Goal: Information Seeking & Learning: Find specific page/section

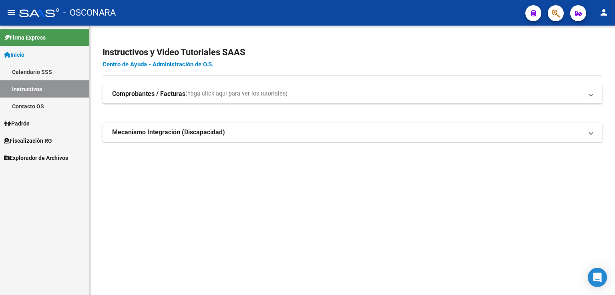
click at [34, 139] on span "Fiscalización RG" at bounding box center [28, 141] width 48 height 9
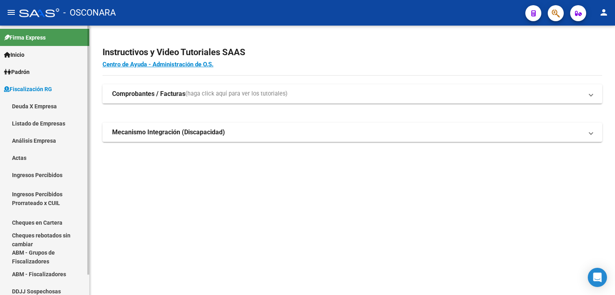
click at [44, 139] on link "Análisis Empresa" at bounding box center [44, 140] width 89 height 17
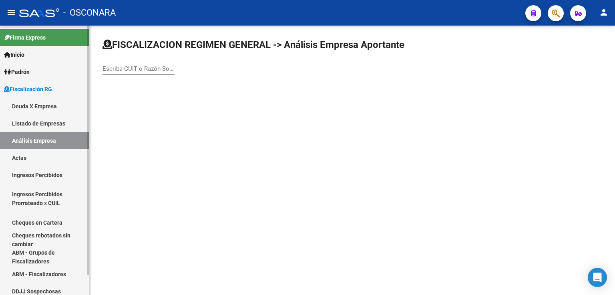
drag, startPoint x: 43, startPoint y: 109, endPoint x: 63, endPoint y: 109, distance: 19.6
click at [43, 109] on link "Deuda X Empresa" at bounding box center [44, 106] width 89 height 17
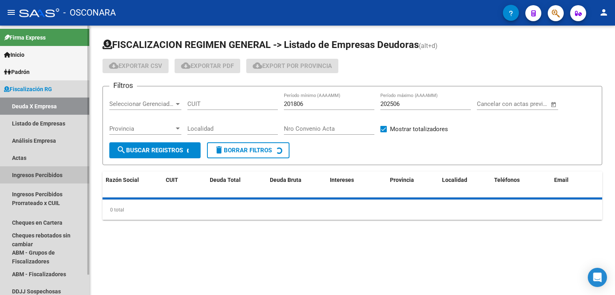
click at [51, 175] on link "Ingresos Percibidos" at bounding box center [44, 175] width 89 height 17
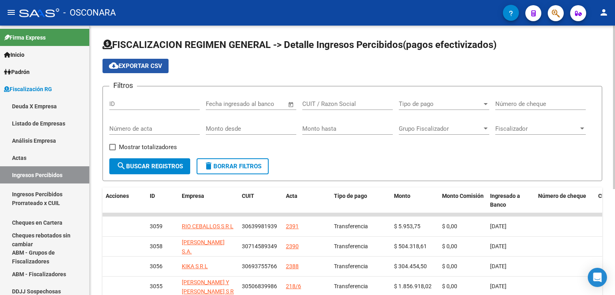
click at [160, 67] on span "cloud_download Exportar CSV" at bounding box center [135, 65] width 53 height 7
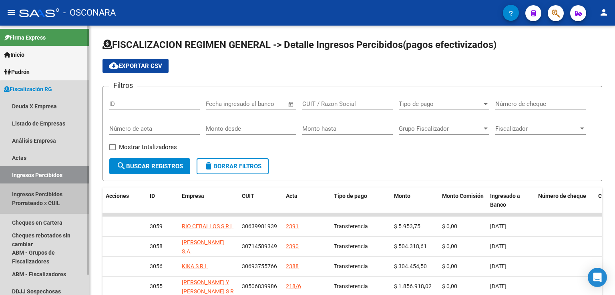
click at [47, 204] on link "Ingresos Percibidos Prorrateado x CUIL" at bounding box center [44, 199] width 89 height 30
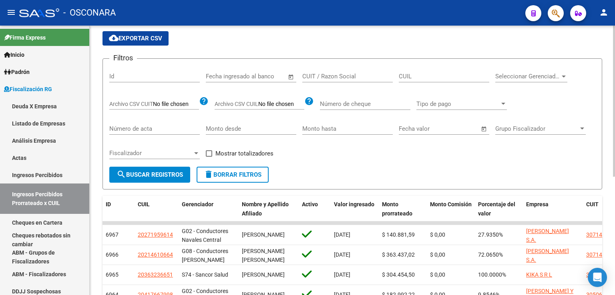
scroll to position [11, 0]
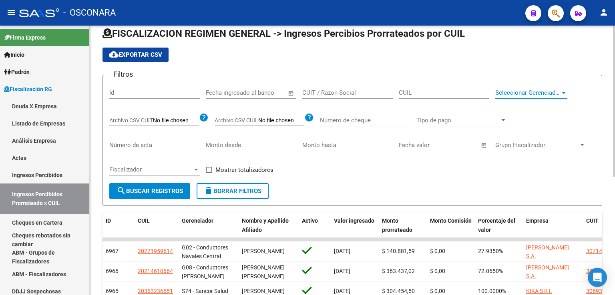
click at [525, 89] on span "Seleccionar Gerenciador" at bounding box center [527, 92] width 65 height 7
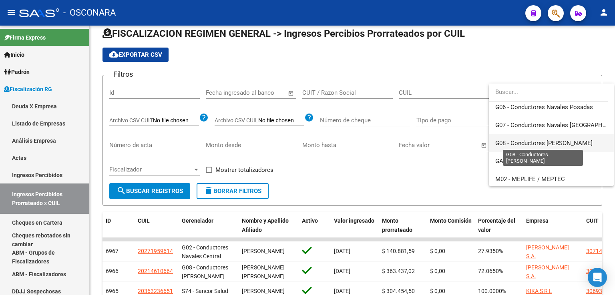
scroll to position [215, 0]
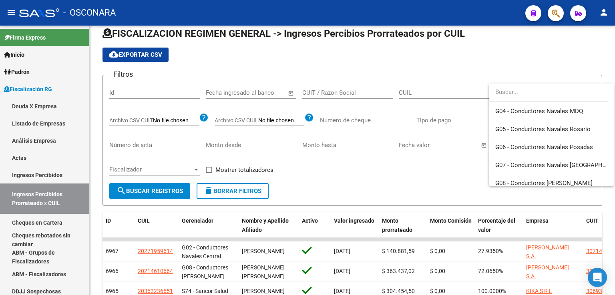
click at [430, 180] on div at bounding box center [307, 147] width 615 height 295
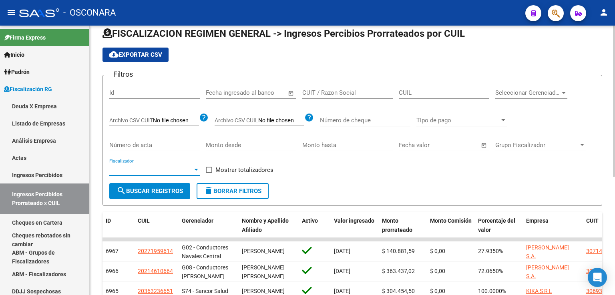
click at [168, 168] on span "Fiscalizador" at bounding box center [150, 169] width 83 height 7
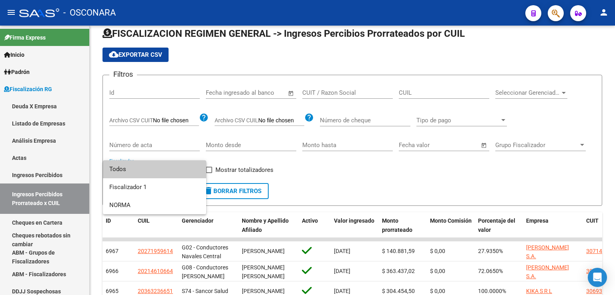
click at [346, 181] on div at bounding box center [307, 147] width 615 height 295
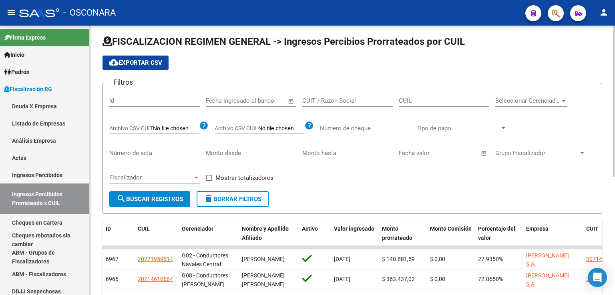
scroll to position [0, 0]
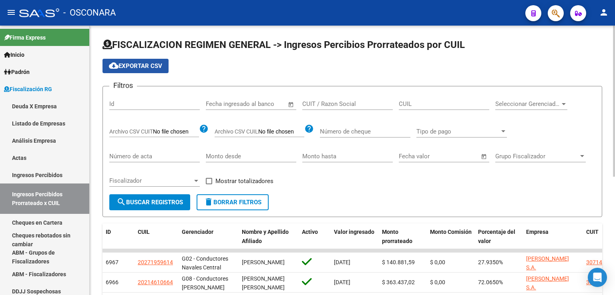
click at [134, 69] on button "cloud_download Exportar CSV" at bounding box center [135, 66] width 66 height 14
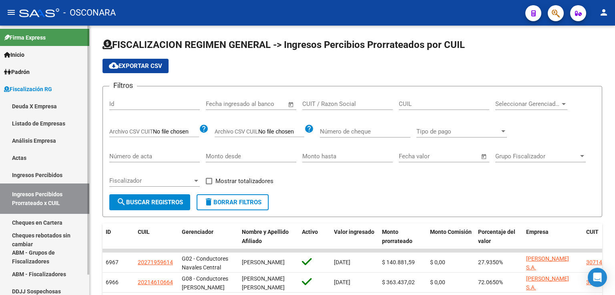
scroll to position [22, 0]
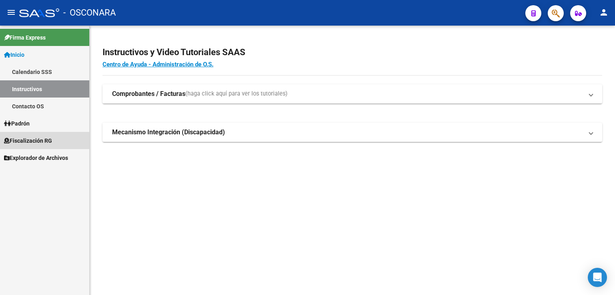
click at [29, 145] on span "Fiscalización RG" at bounding box center [28, 141] width 48 height 9
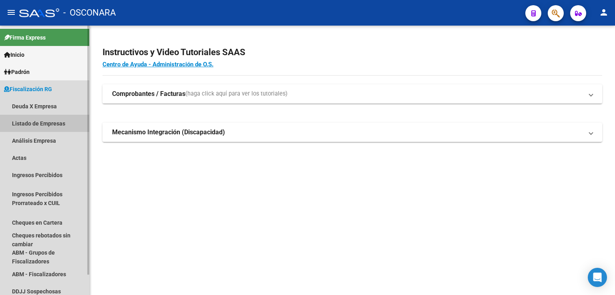
click at [46, 125] on link "Listado de Empresas" at bounding box center [44, 123] width 89 height 17
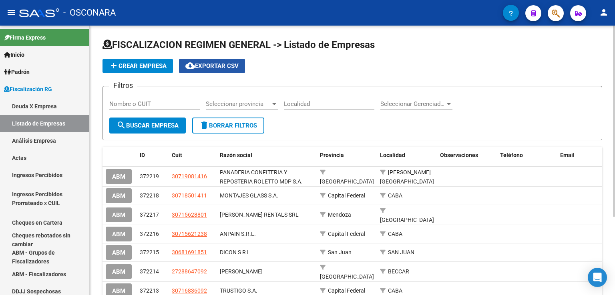
click at [215, 66] on span "cloud_download Exportar CSV" at bounding box center [211, 65] width 53 height 7
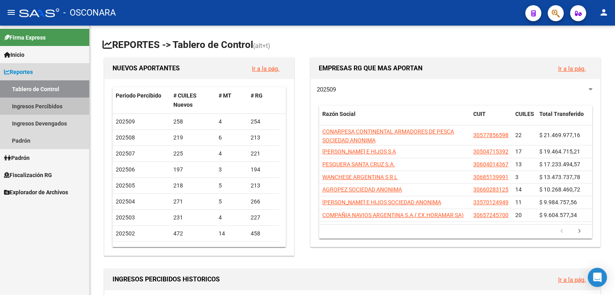
click at [39, 107] on link "Ingresos Percibidos" at bounding box center [44, 106] width 89 height 17
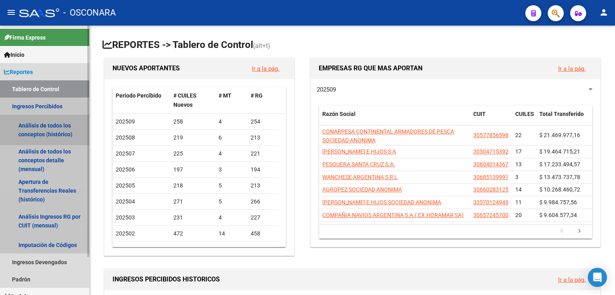
click at [35, 125] on link "Análisis de todos los conceptos (histórico)" at bounding box center [44, 130] width 89 height 30
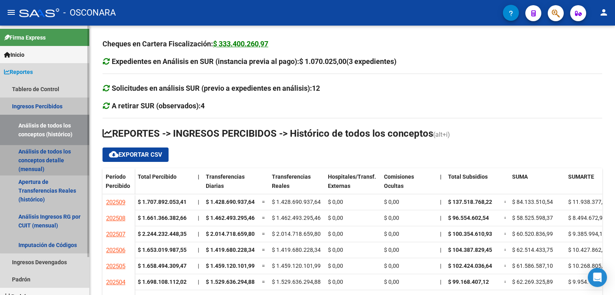
click at [58, 159] on link "Análisis de todos los conceptos detalle (mensual)" at bounding box center [44, 160] width 89 height 30
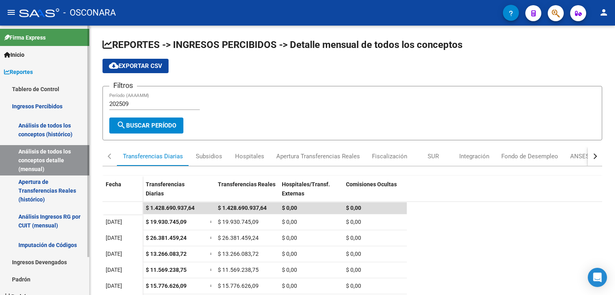
click at [40, 189] on link "Apertura de Transferencias Reales (histórico)" at bounding box center [44, 191] width 89 height 30
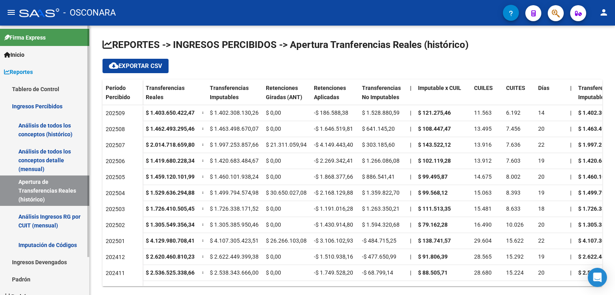
click at [61, 108] on link "Ingresos Percibidos" at bounding box center [44, 106] width 89 height 17
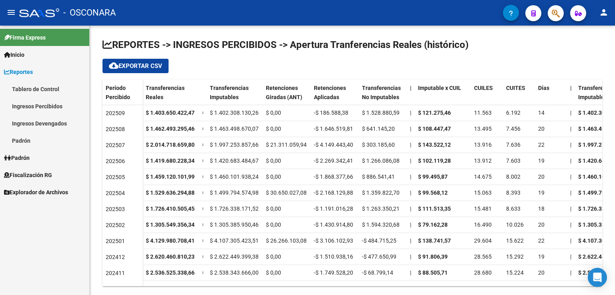
click at [61, 108] on link "Ingresos Percibidos" at bounding box center [44, 106] width 89 height 17
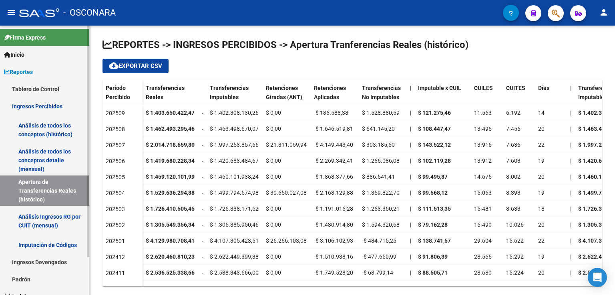
click at [46, 221] on link "Análisis Ingresos RG por CUIT (mensual)" at bounding box center [44, 221] width 89 height 30
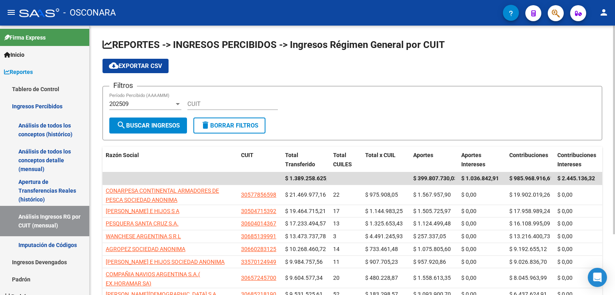
click at [142, 103] on div "202509" at bounding box center [141, 103] width 65 height 7
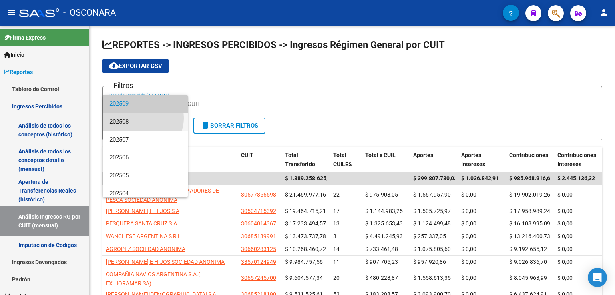
click at [141, 118] on span "202508" at bounding box center [145, 122] width 72 height 18
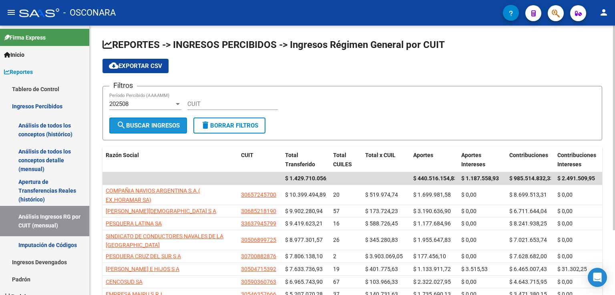
click at [145, 129] on span "search Buscar Ingresos" at bounding box center [148, 125] width 63 height 7
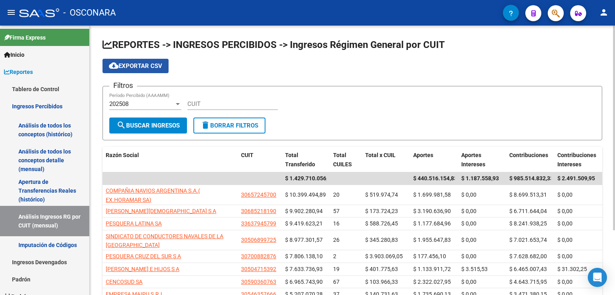
click at [161, 68] on span "cloud_download Exportar CSV" at bounding box center [135, 65] width 53 height 7
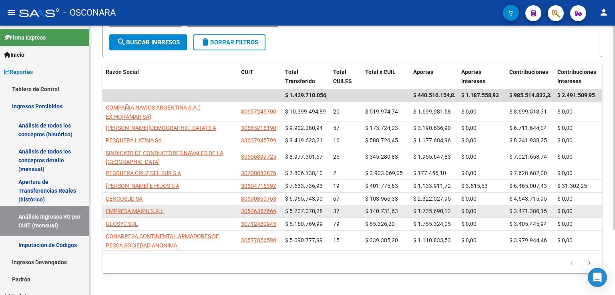
scroll to position [86, 0]
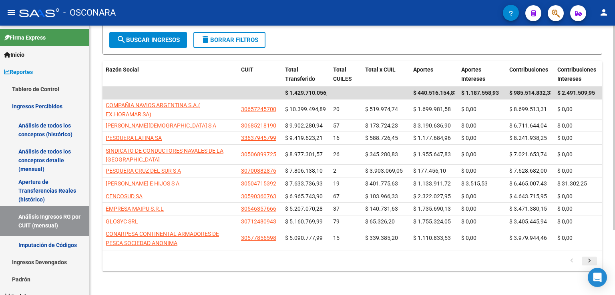
click at [588, 258] on icon "go to next page" at bounding box center [589, 262] width 10 height 10
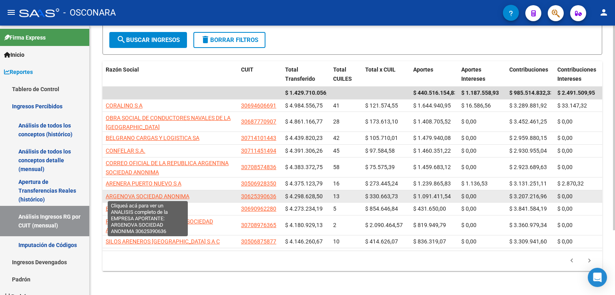
click at [176, 195] on span "ARGENOVA SOCIEDAD ANONIMA" at bounding box center [148, 196] width 84 height 6
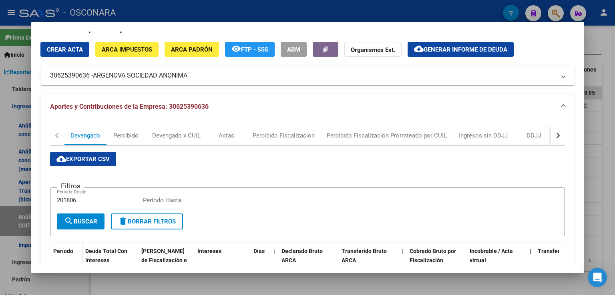
scroll to position [40, 0]
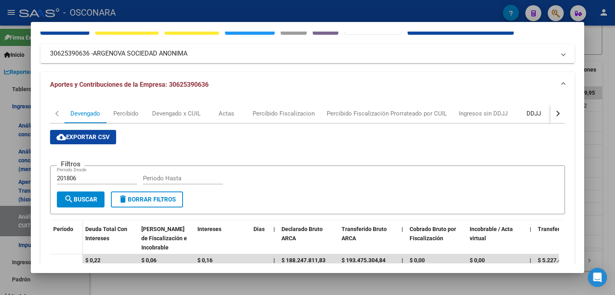
click at [538, 109] on div "DDJJ" at bounding box center [533, 113] width 14 height 9
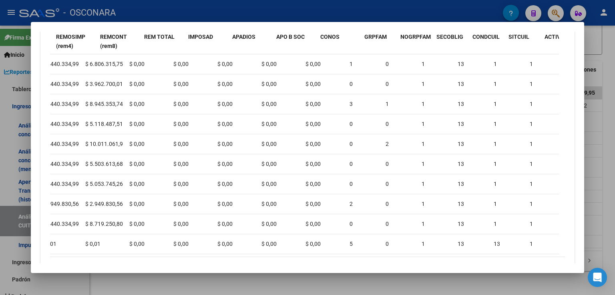
scroll to position [0, 195]
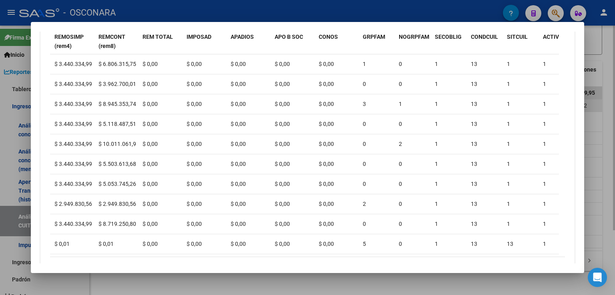
click at [598, 98] on div at bounding box center [307, 147] width 615 height 295
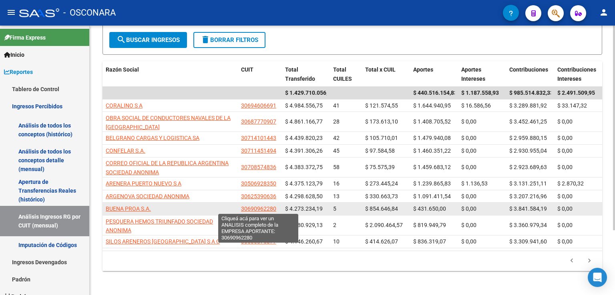
click at [253, 207] on span "30690962280" at bounding box center [258, 209] width 35 height 6
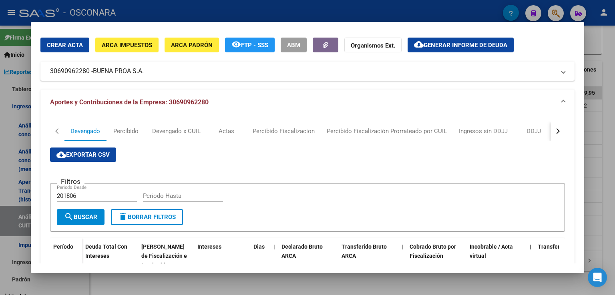
scroll to position [40, 0]
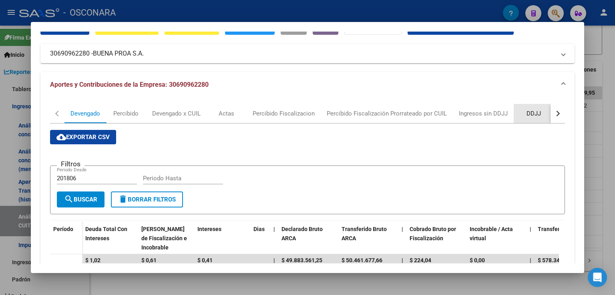
click at [529, 109] on div "DDJJ" at bounding box center [534, 113] width 40 height 19
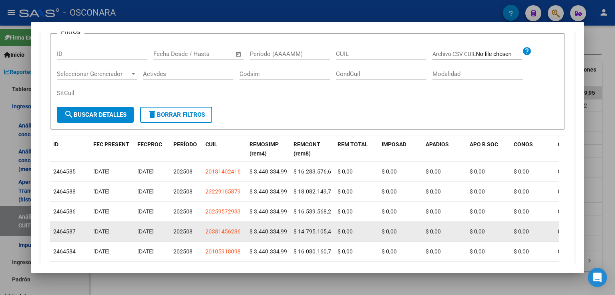
scroll to position [161, 0]
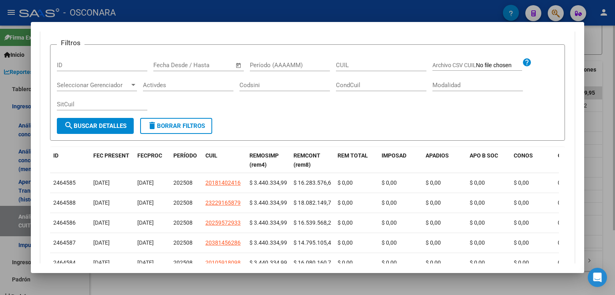
click at [611, 90] on div at bounding box center [307, 147] width 615 height 295
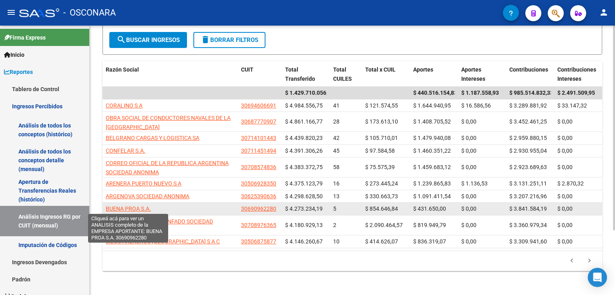
click at [141, 207] on span "BUENA PROA S.A." at bounding box center [128, 209] width 45 height 6
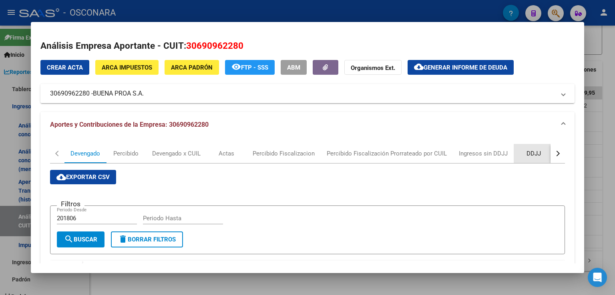
click at [538, 155] on div "DDJJ" at bounding box center [533, 153] width 14 height 9
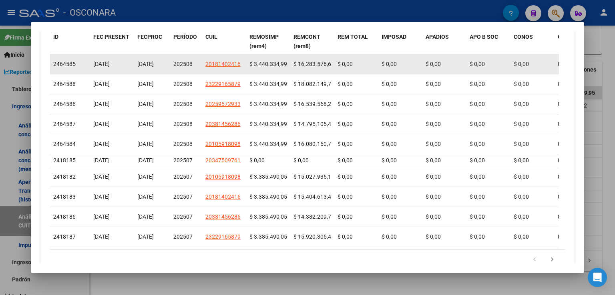
scroll to position [0, 2]
drag, startPoint x: 296, startPoint y: 65, endPoint x: 354, endPoint y: 64, distance: 57.7
click at [321, 63] on span "$ 16.283.576,63" at bounding box center [311, 64] width 41 height 6
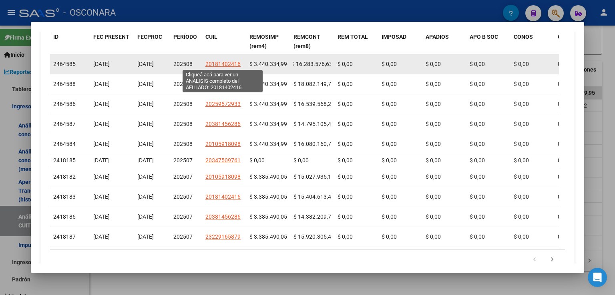
click at [225, 66] on span "20181402416" at bounding box center [222, 64] width 35 height 6
type textarea "20181402416"
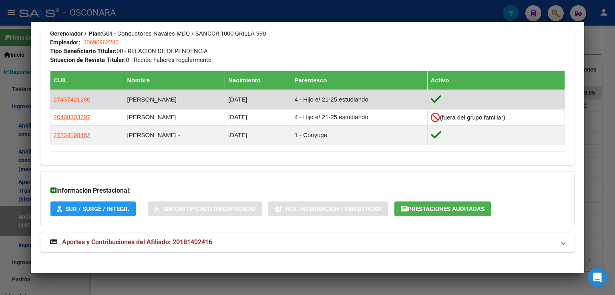
scroll to position [406, 0]
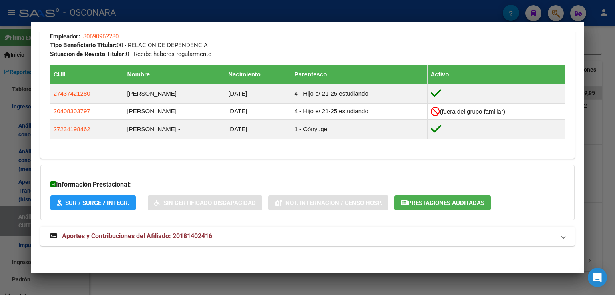
click at [275, 232] on mat-panel-title "Aportes y Contribuciones del Afiliado: 20181402416" at bounding box center [302, 237] width 505 height 10
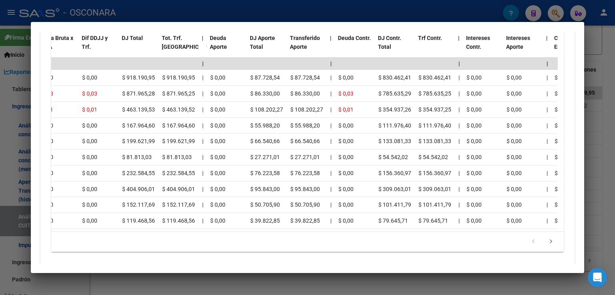
scroll to position [0, 187]
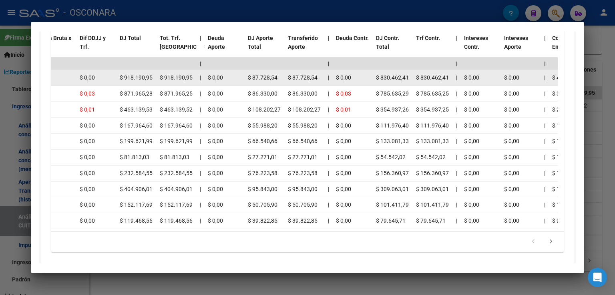
drag, startPoint x: 123, startPoint y: 76, endPoint x: 157, endPoint y: 71, distance: 33.6
click at [157, 76] on datatable-body-cell "$ 918.190,95" at bounding box center [177, 78] width 40 height 16
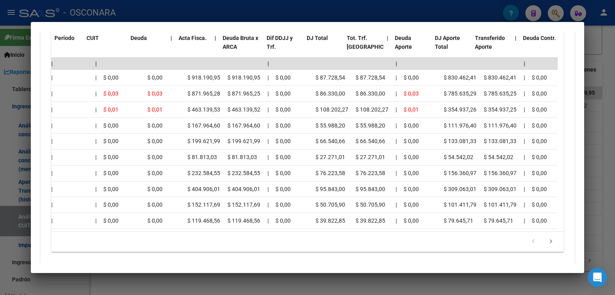
scroll to position [0, 0]
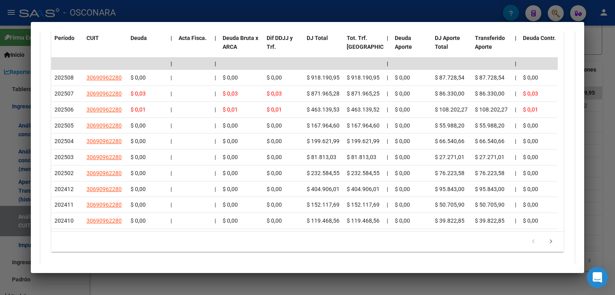
drag, startPoint x: 599, startPoint y: 280, endPoint x: 595, endPoint y: 282, distance: 5.0
click at [599, 280] on icon "Open Intercom Messenger" at bounding box center [597, 278] width 10 height 10
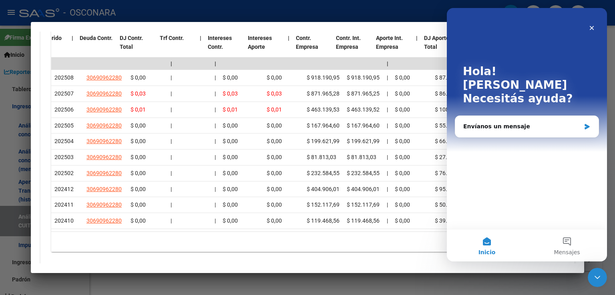
scroll to position [0, 443]
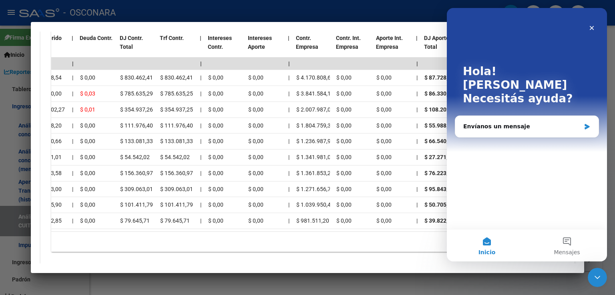
click at [391, 14] on div at bounding box center [307, 147] width 615 height 295
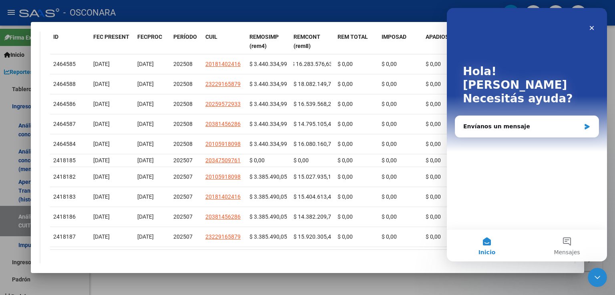
click at [284, 289] on div at bounding box center [307, 147] width 615 height 295
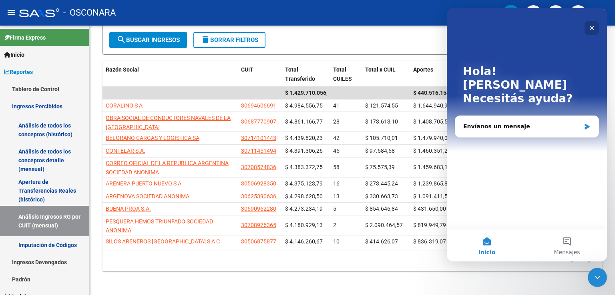
click at [589, 26] on icon "Cerrar" at bounding box center [592, 28] width 6 height 6
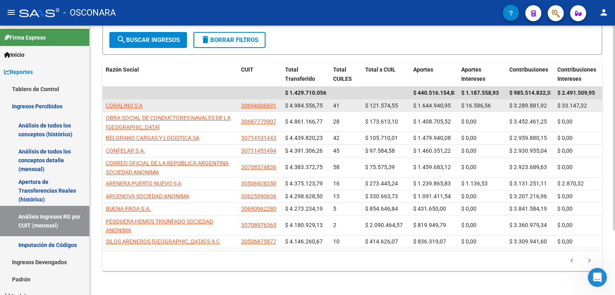
scroll to position [0, 0]
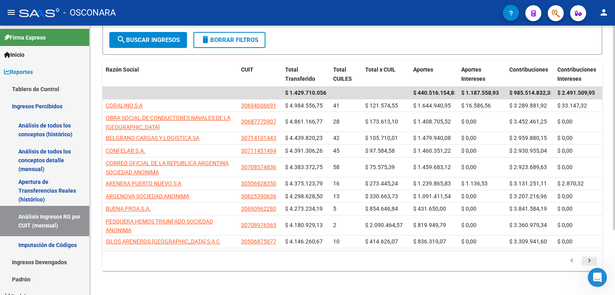
click at [593, 259] on icon "go to next page" at bounding box center [589, 262] width 10 height 10
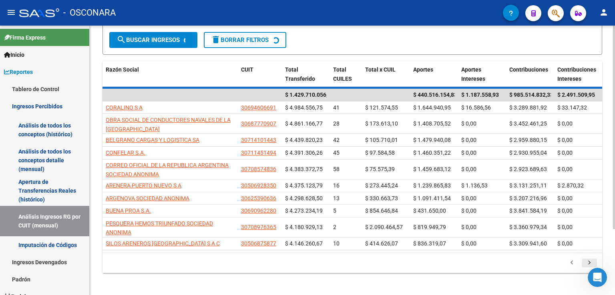
click at [593, 259] on div "179.769.313.486.231.570.000.000.000.000.000.000.000.000.000.000.000.000.000.000…" at bounding box center [352, 263] width 500 height 20
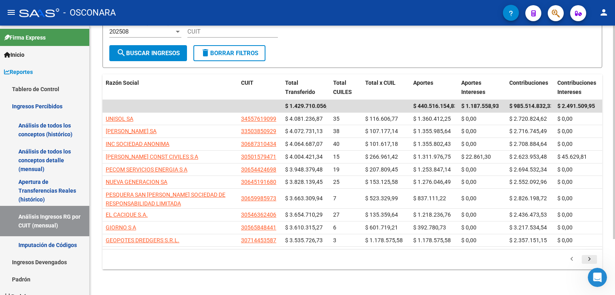
scroll to position [71, 0]
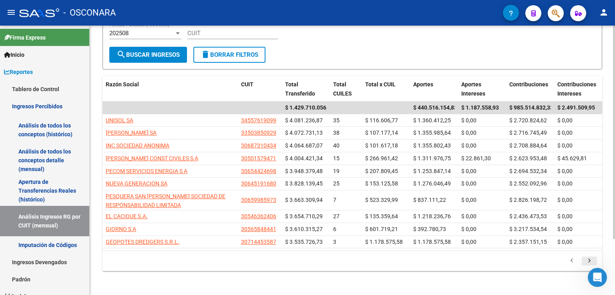
click at [588, 260] on icon "go to next page" at bounding box center [589, 262] width 10 height 10
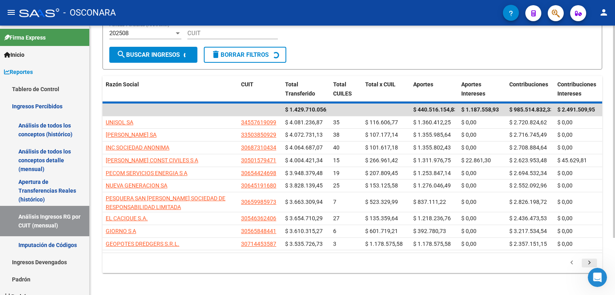
click at [588, 260] on div "179.769.313.486.231.570.000.000.000.000.000.000.000.000.000.000.000.000.000.000…" at bounding box center [352, 263] width 500 height 20
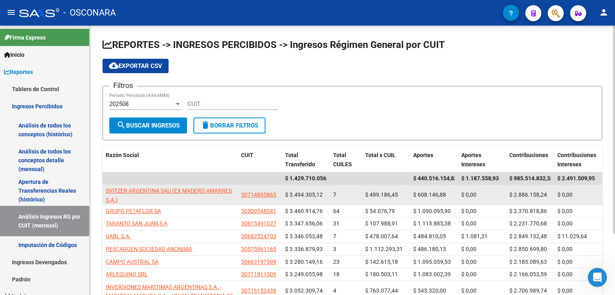
scroll to position [40, 0]
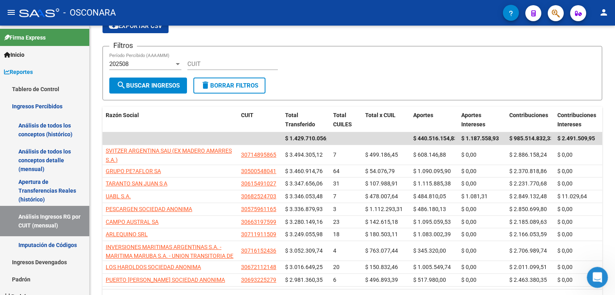
click at [601, 276] on icon "Abrir Intercom Messenger" at bounding box center [596, 276] width 13 height 13
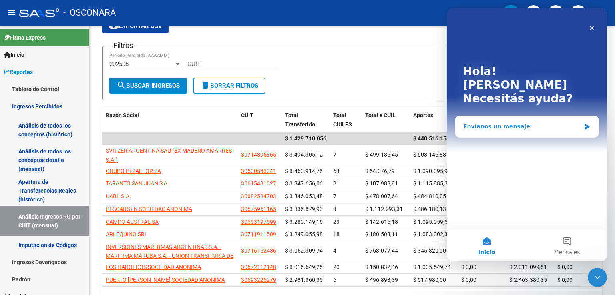
click at [490, 123] on div "Envíanos un mensaje" at bounding box center [521, 127] width 117 height 8
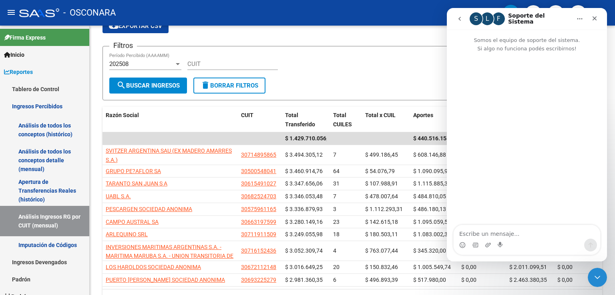
click at [488, 234] on textarea "Escribe un mensaje..." at bounding box center [527, 232] width 147 height 14
type textarea "h"
type textarea "Buenos dias"
type textarea "Quer"
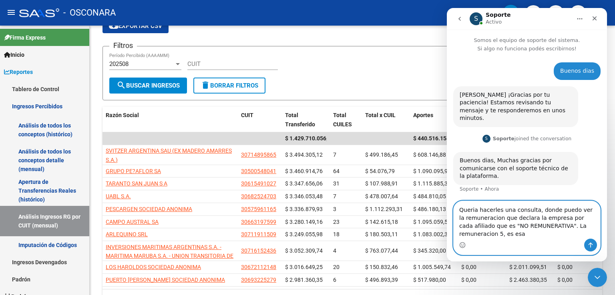
type textarea "Queria hacerles una consulta, donde puedo ver la remuneracion que declara la em…"
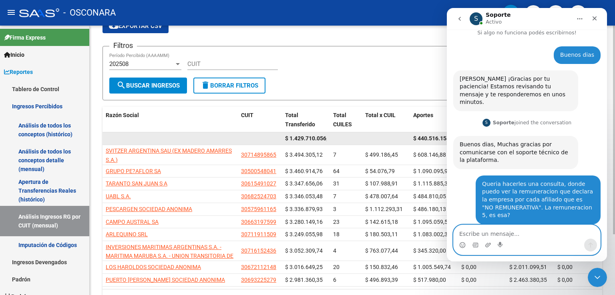
scroll to position [48, 0]
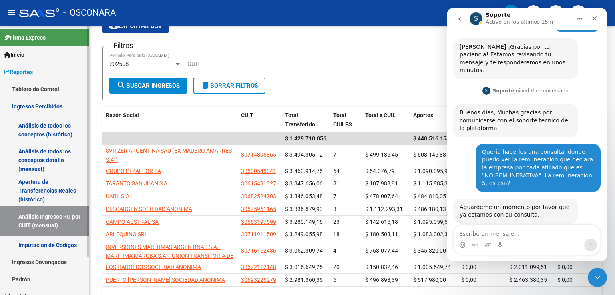
click at [33, 73] on span "Reportes" at bounding box center [18, 72] width 29 height 9
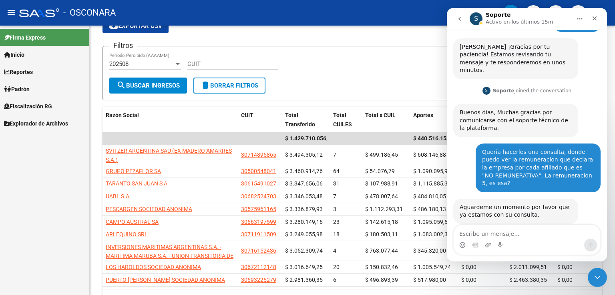
click at [33, 73] on span "Reportes" at bounding box center [18, 72] width 29 height 9
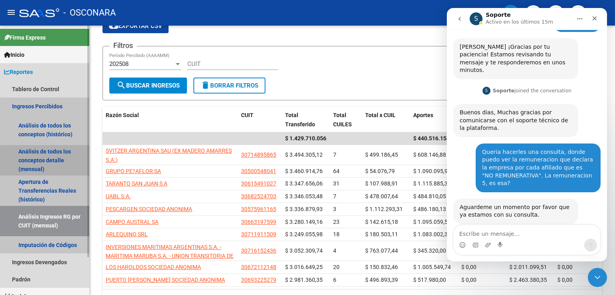
click at [60, 162] on link "Análisis de todos los conceptos detalle (mensual)" at bounding box center [44, 160] width 89 height 30
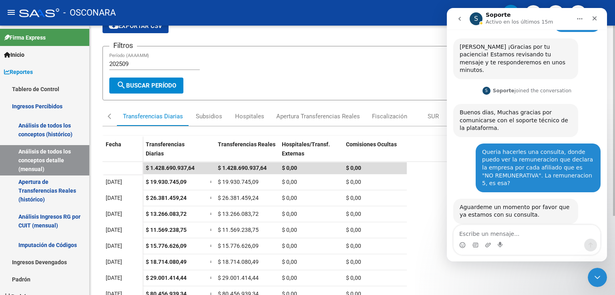
click at [213, 49] on form "Filtros 202509 Período (AAAAMM) search Buscar Período" at bounding box center [352, 73] width 500 height 54
click at [187, 36] on app-list-header "REPORTES -> INGRESOS PERCIBIDOS -> Detalle mensual de todos los conceptos cloud…" at bounding box center [352, 49] width 500 height 102
click at [137, 66] on input "202509" at bounding box center [154, 63] width 90 height 7
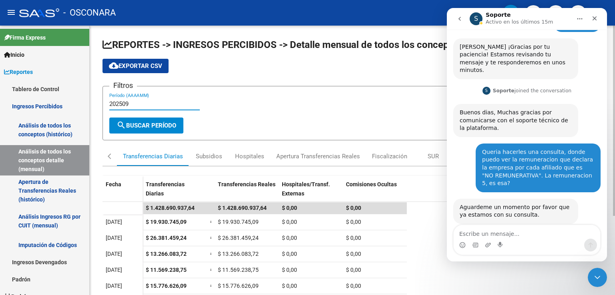
click at [129, 103] on input "202509" at bounding box center [154, 103] width 90 height 7
click at [127, 103] on input "202509" at bounding box center [154, 103] width 90 height 7
type input "202508"
click at [147, 127] on span "search Buscar Período" at bounding box center [147, 125] width 60 height 7
click at [143, 68] on span "cloud_download Exportar CSV" at bounding box center [135, 65] width 53 height 7
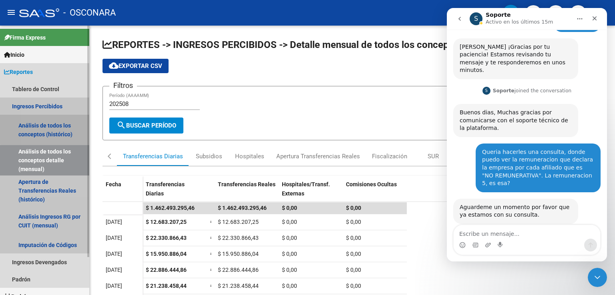
click at [55, 130] on link "Análisis de todos los conceptos (histórico)" at bounding box center [44, 130] width 89 height 30
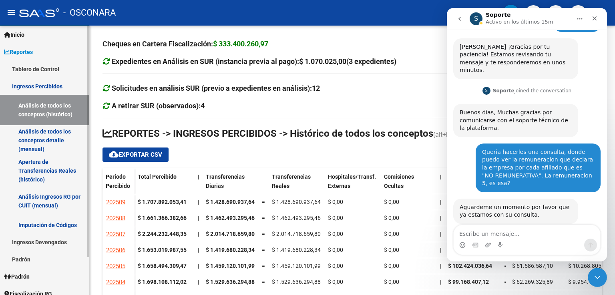
scroll to position [44, 0]
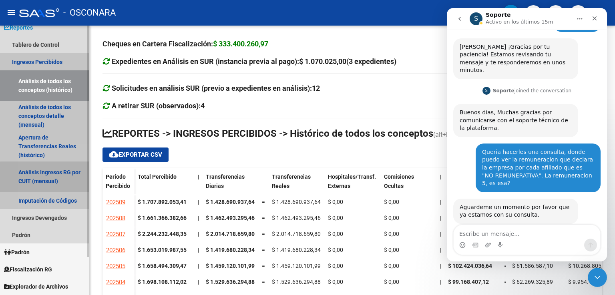
click at [53, 179] on link "Análisis Ingresos RG por CUIT (mensual)" at bounding box center [44, 177] width 89 height 30
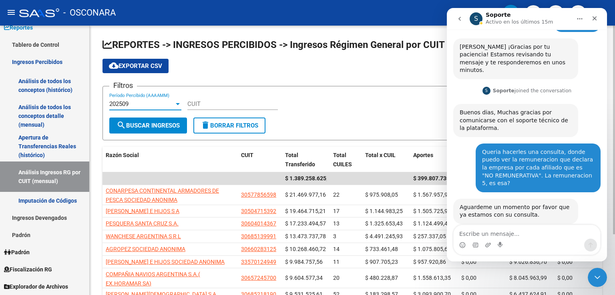
click at [143, 103] on div "202509" at bounding box center [141, 103] width 65 height 7
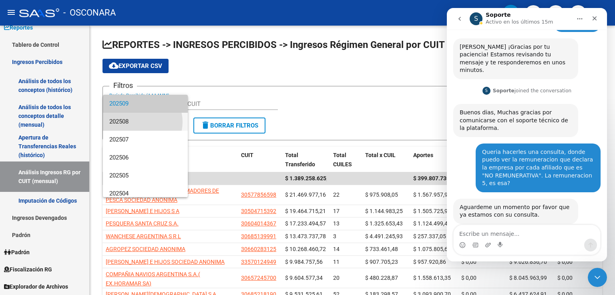
click at [138, 122] on span "202508" at bounding box center [145, 122] width 72 height 18
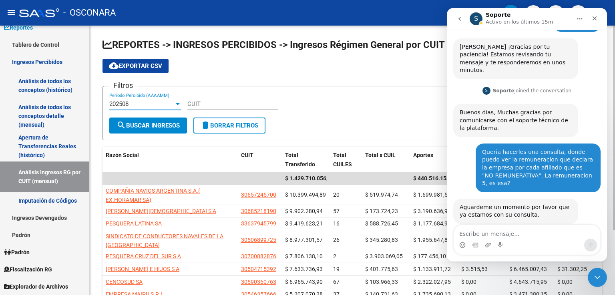
click at [146, 129] on span "search Buscar Ingresos" at bounding box center [148, 125] width 63 height 7
click at [140, 69] on span "cloud_download Exportar CSV" at bounding box center [135, 65] width 53 height 7
click at [151, 66] on span "cloud_download Exportar CSV" at bounding box center [135, 65] width 53 height 7
